Goal: Task Accomplishment & Management: Manage account settings

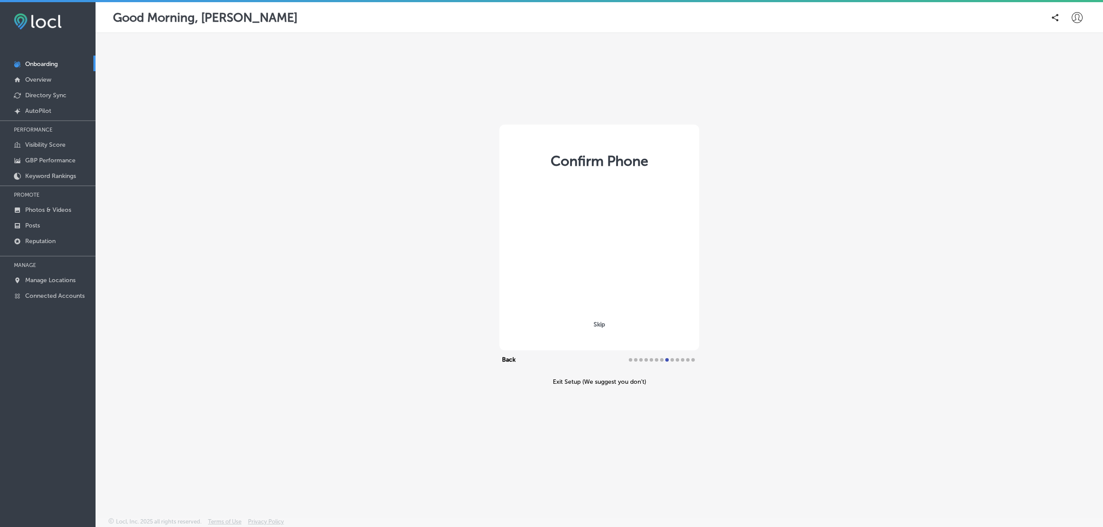
select select "US"
type input "[PHONE_NUMBER]"
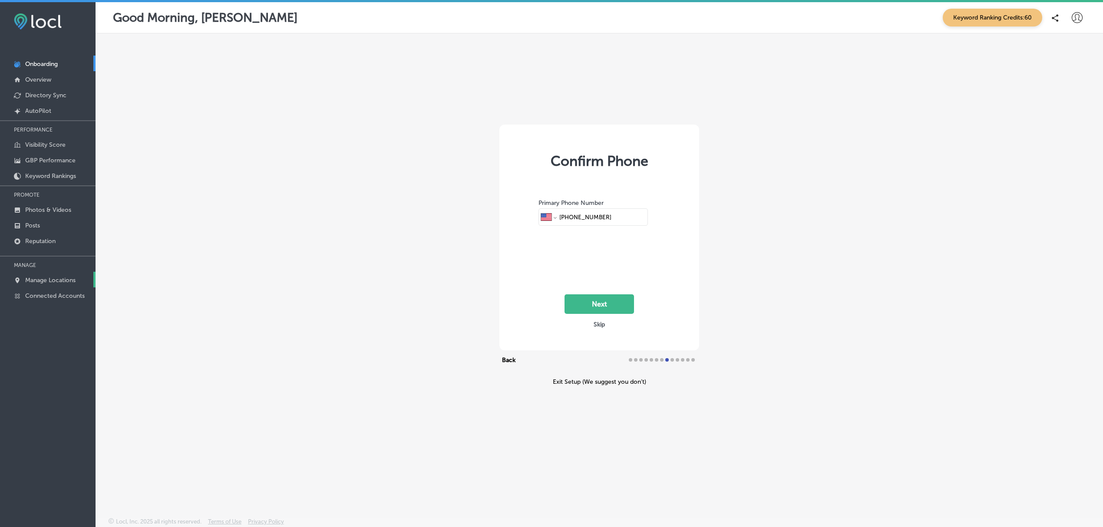
click at [68, 279] on p "Manage Locations" at bounding box center [50, 280] width 50 height 7
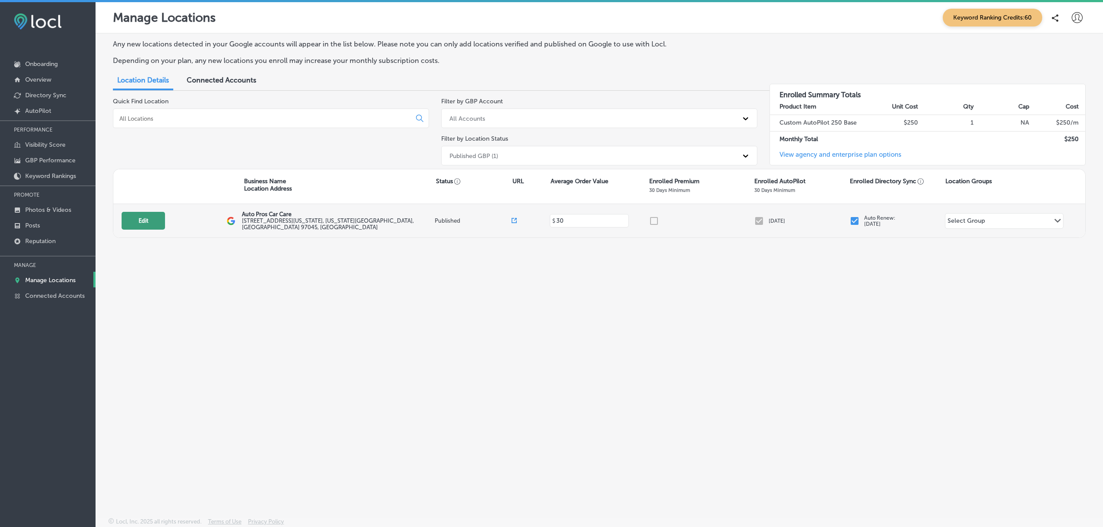
click at [138, 212] on button "Edit" at bounding box center [143, 221] width 43 height 18
select select "US"
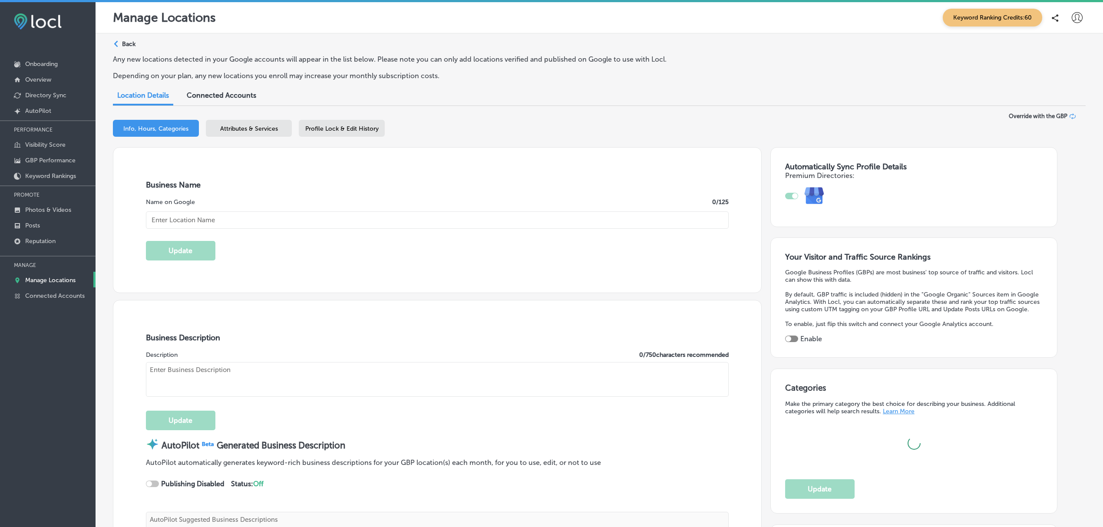
type input "[STREET_ADDRESS][US_STATE]"
type input "[US_STATE][GEOGRAPHIC_DATA]"
type input "97045"
type input "US"
type input "Auto Pros Car Care"
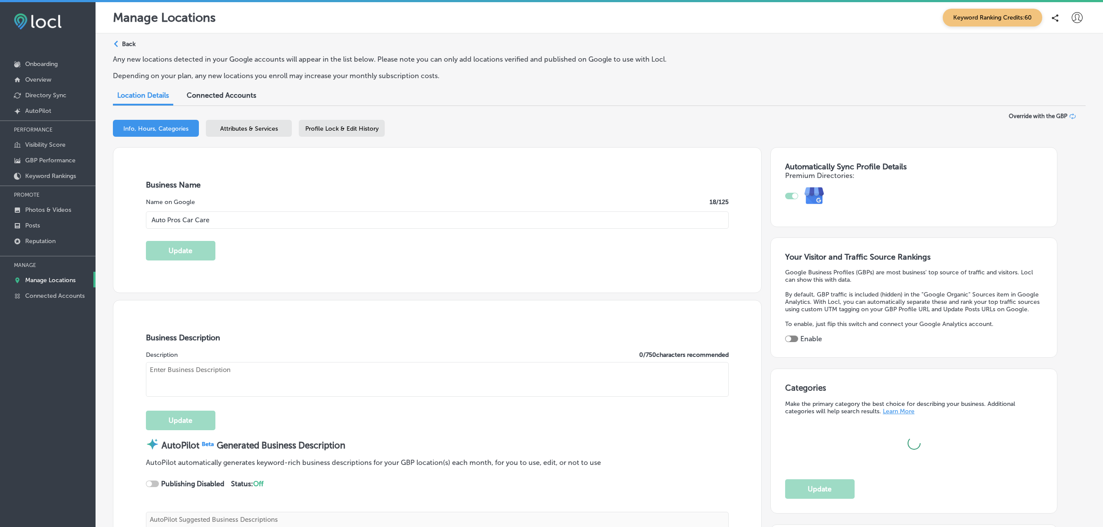
type textarea "Auto Pros Car Care stands out as your trusted mechanic on [US_STATE][GEOGRAPHIC…"
type input "[PHONE_NUMBER]"
type input "[URL][DOMAIN_NAME]"
checkbox input "true"
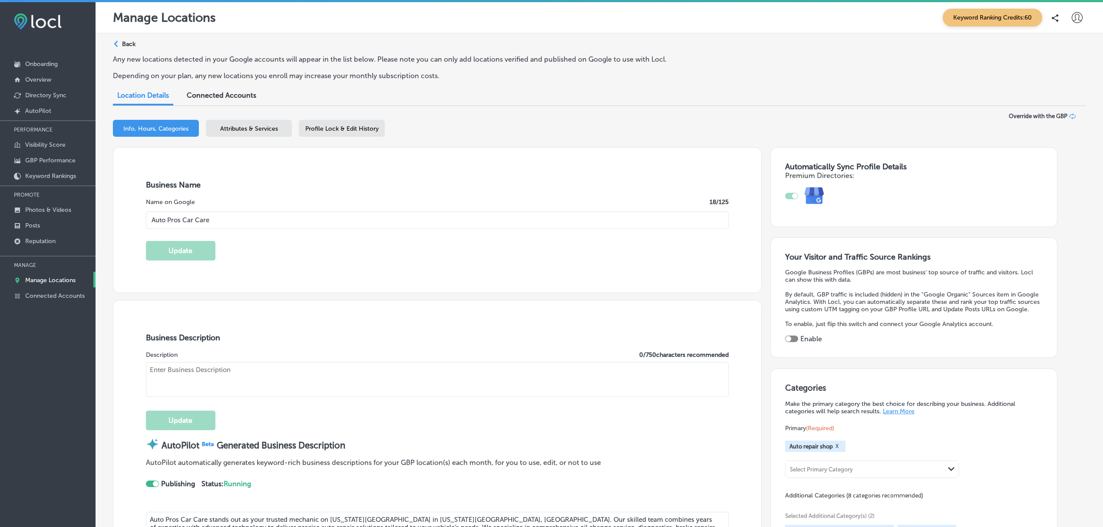
type input "30"
type textarea "Family-owned since [DATE], Auto Pros Car Care is [US_STATE] City’s trusted full…"
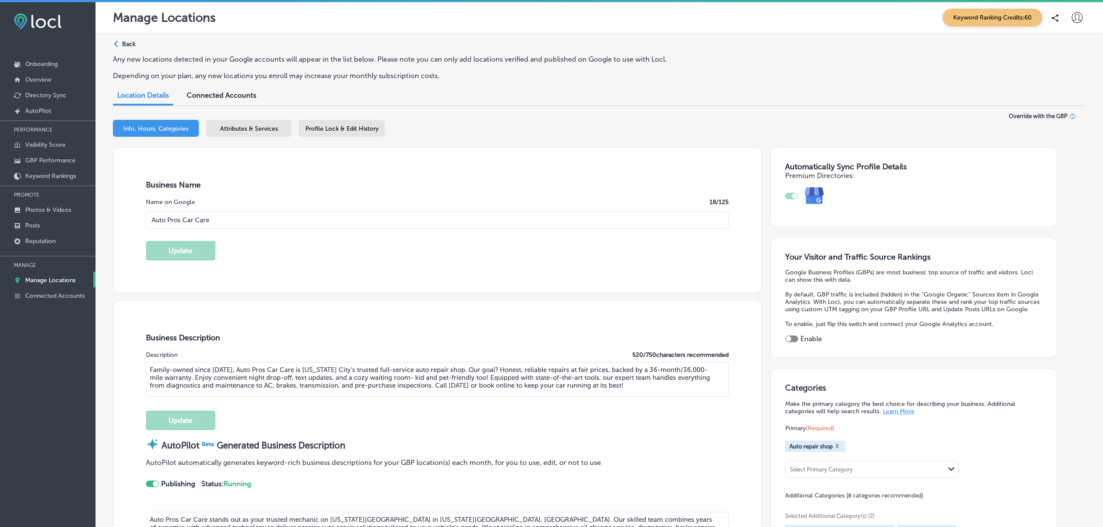
click at [253, 127] on span "Attributes & Services" at bounding box center [249, 128] width 58 height 7
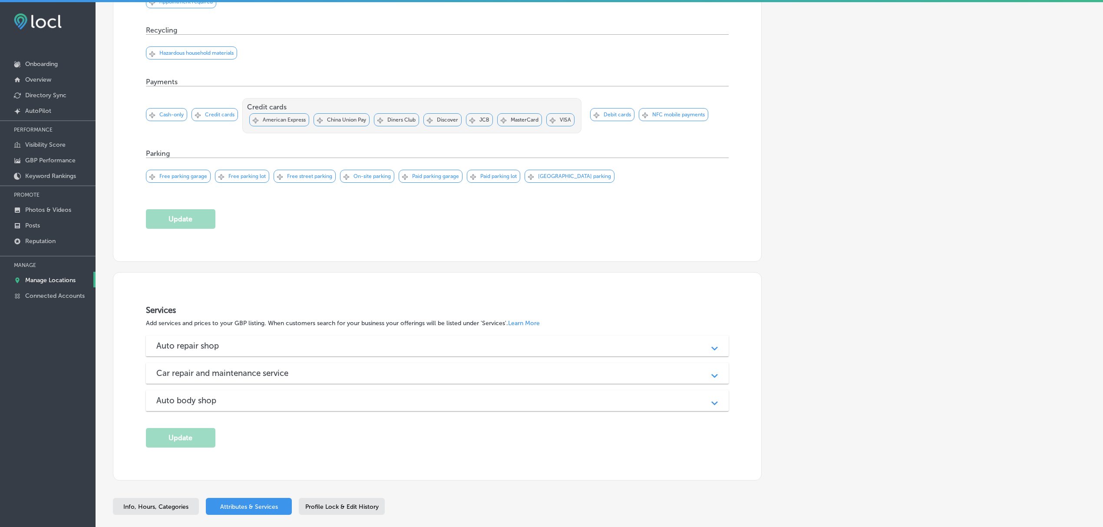
scroll to position [695, 0]
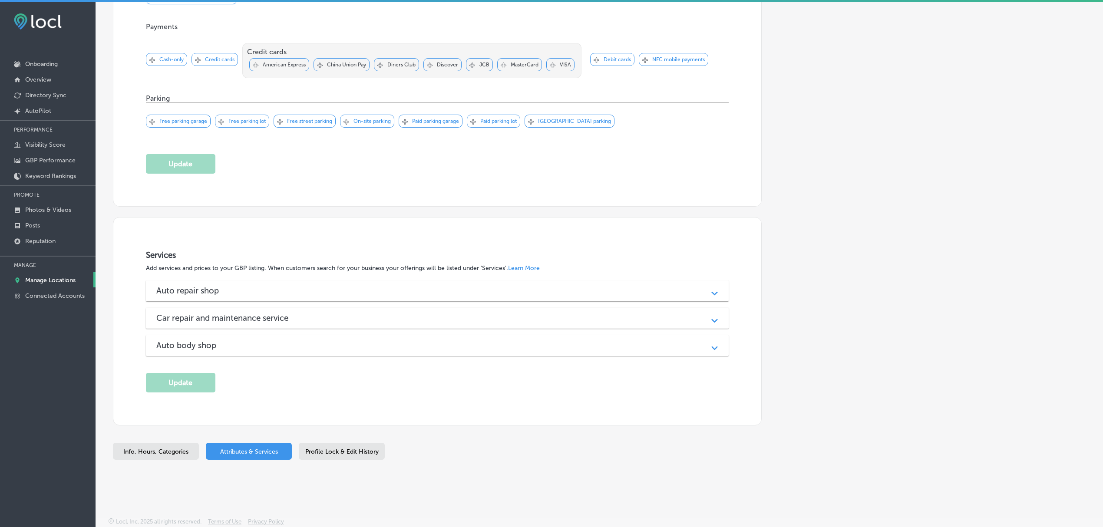
click at [716, 292] on icon "Path Created with Sketch." at bounding box center [714, 293] width 7 height 4
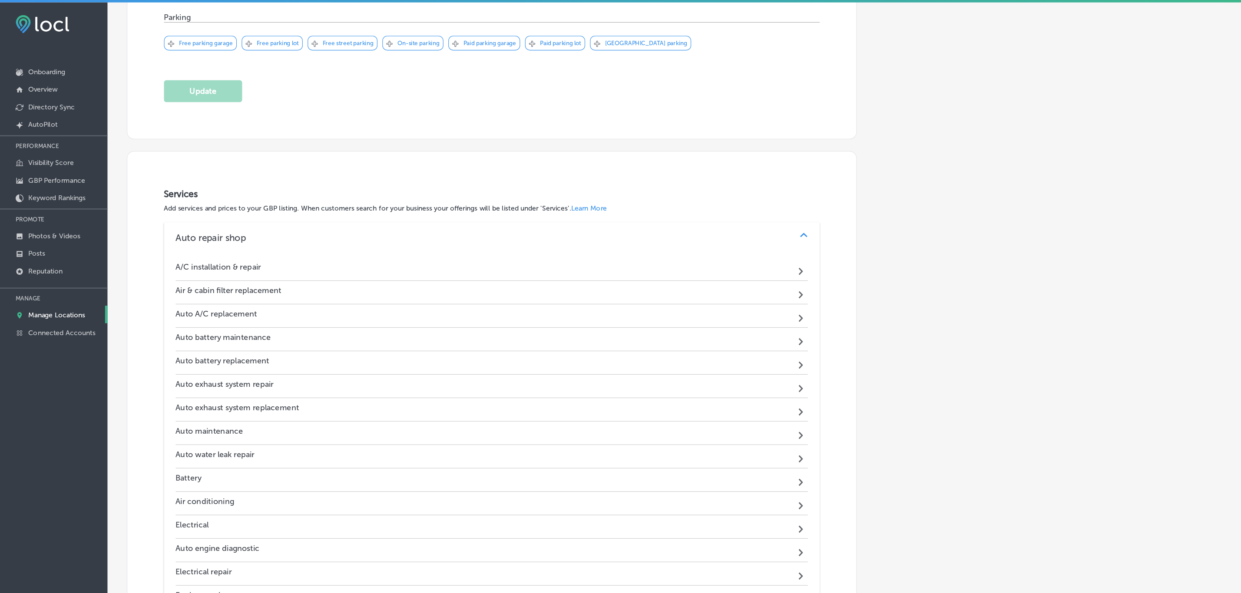
scroll to position [776, 0]
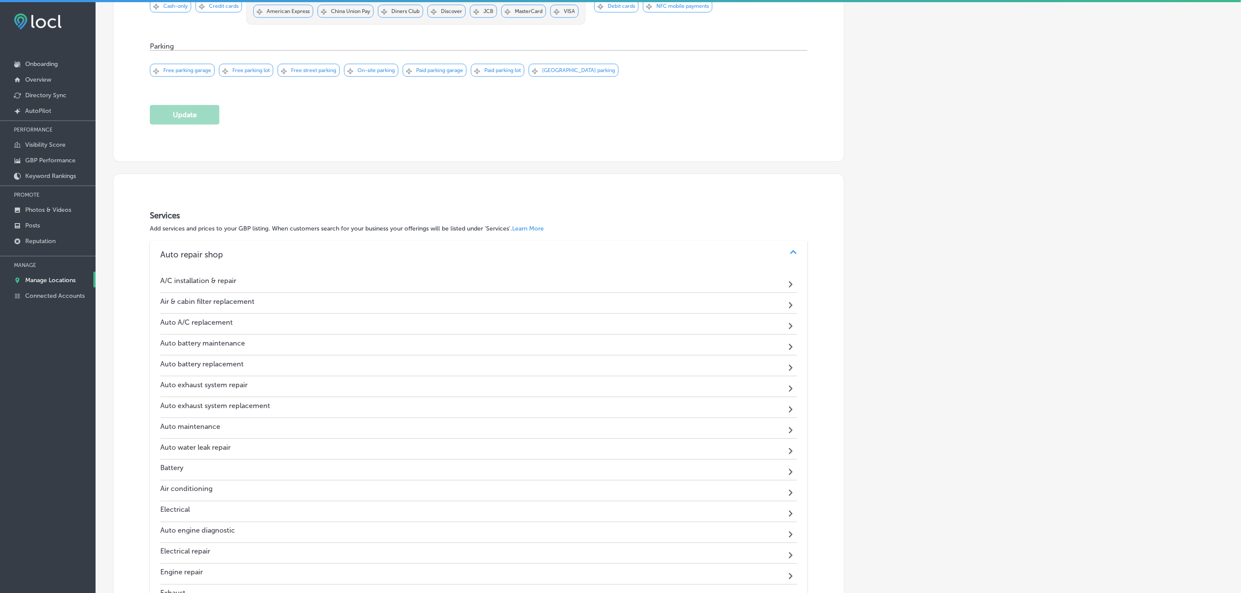
drag, startPoint x: 1062, startPoint y: 0, endPoint x: 937, endPoint y: 354, distance: 375.2
click at [937, 354] on div "Automatically Sync Profile Details Premium Directories:" at bounding box center [1012, 242] width 337 height 1741
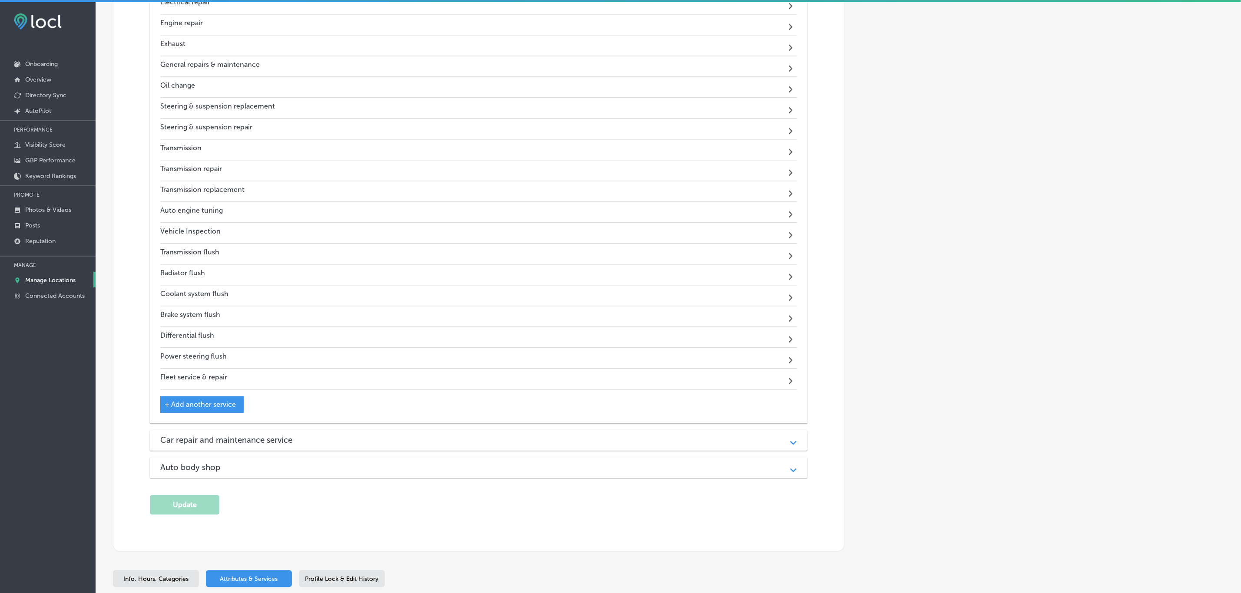
scroll to position [1326, 0]
